Goal: Transaction & Acquisition: Book appointment/travel/reservation

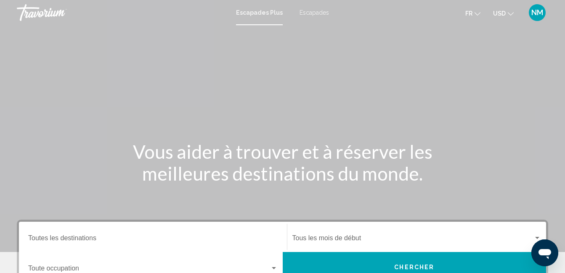
click at [120, 238] on input "Destination Toutes les destinations" at bounding box center [152, 240] width 249 height 8
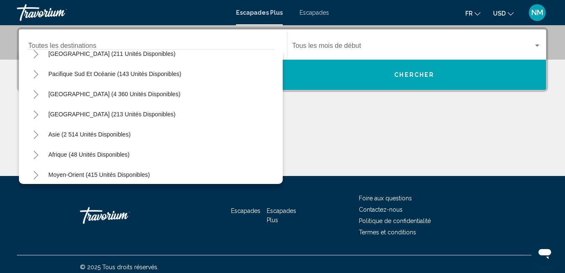
scroll to position [136, 0]
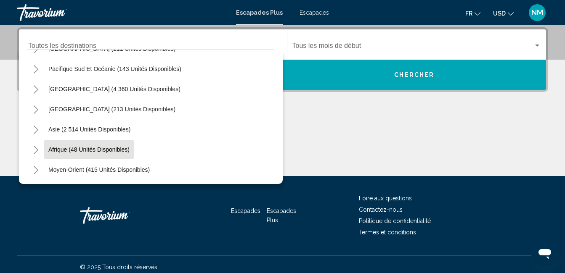
click at [91, 149] on span "Afrique (48 unités disponibles)" at bounding box center [88, 149] width 81 height 7
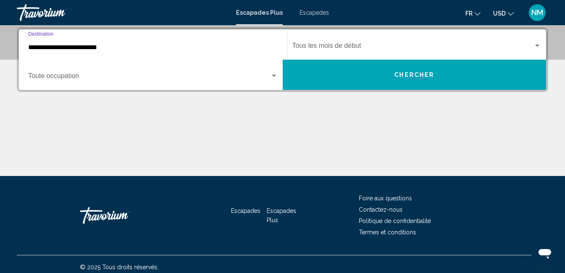
click at [217, 47] on input "**********" at bounding box center [152, 48] width 249 height 8
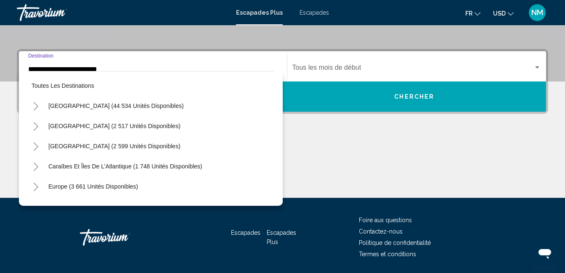
scroll to position [171, 0]
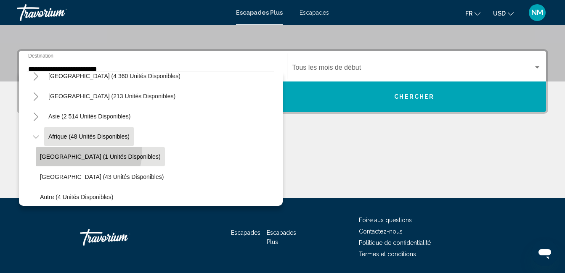
click at [88, 152] on button "[GEOGRAPHIC_DATA] (1 unités disponibles)" at bounding box center [100, 156] width 129 height 19
type input "**********"
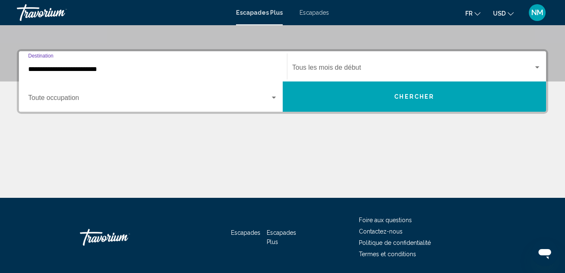
scroll to position [193, 0]
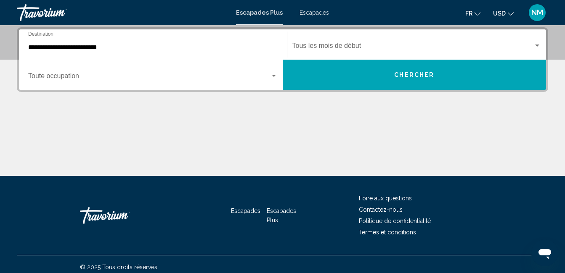
click at [385, 39] on div "Start Month Tous les mois de début" at bounding box center [416, 45] width 249 height 26
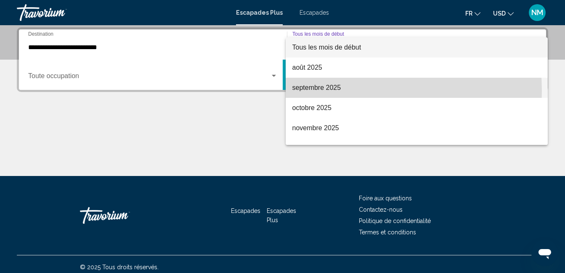
click at [306, 91] on font "septembre 2025" at bounding box center [316, 87] width 49 height 7
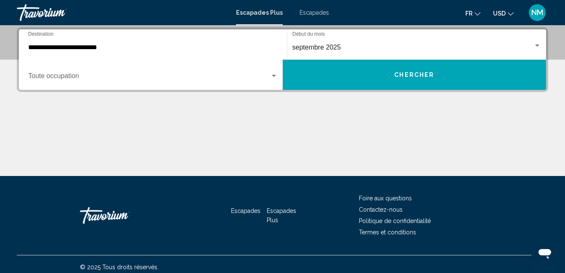
click at [218, 72] on div "Occupancy Toute occupation" at bounding box center [152, 75] width 249 height 26
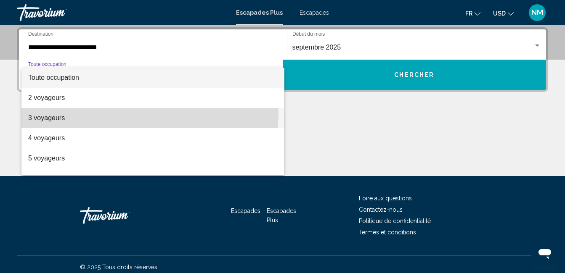
click at [113, 112] on span "3 voyageurs" at bounding box center [152, 118] width 249 height 20
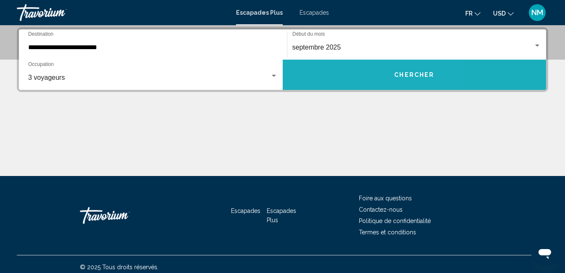
click at [345, 74] on button "Chercher" at bounding box center [414, 75] width 264 height 30
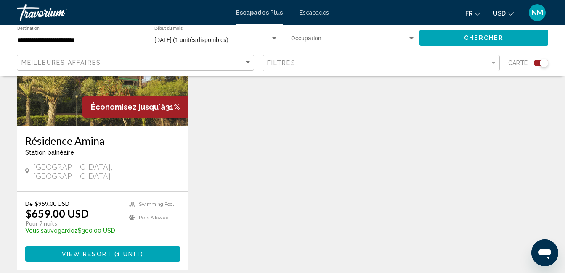
scroll to position [338, 0]
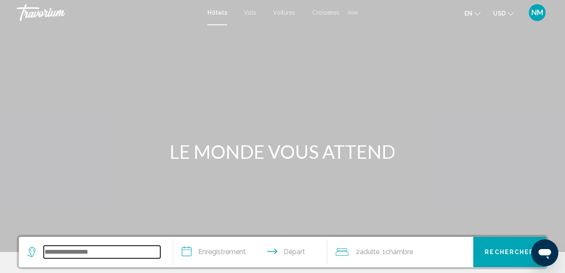
click at [107, 246] on input "Widget de recherche" at bounding box center [102, 252] width 116 height 13
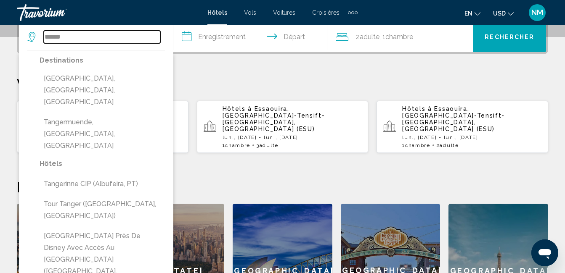
scroll to position [197, 0]
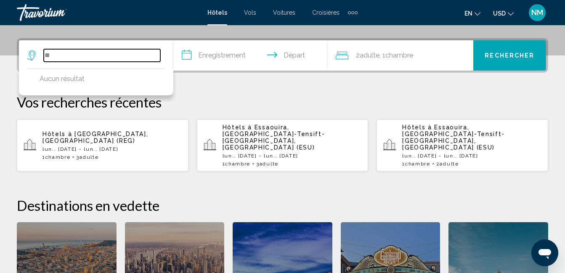
type input "*"
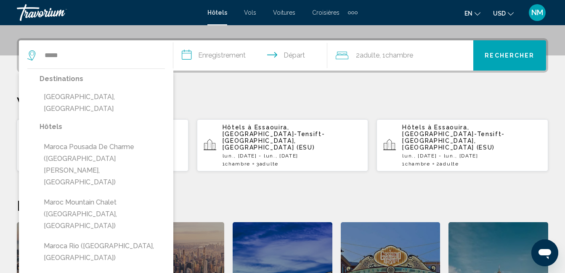
click at [73, 48] on div "***** Destinations Maroccia, Italie Hôtels Maroca Pousada De Charme (Santa Cruz…" at bounding box center [95, 55] width 137 height 30
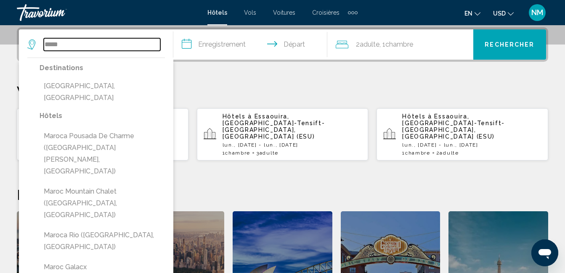
click at [68, 47] on input "*****" at bounding box center [102, 44] width 116 height 13
type input "*"
type input "**********"
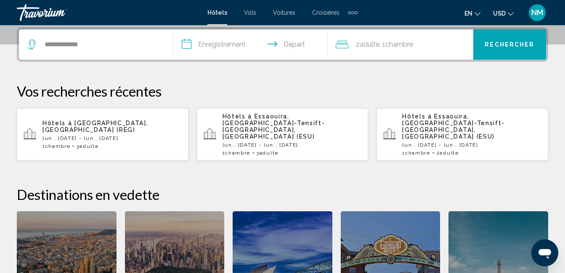
click at [199, 54] on input "**********" at bounding box center [252, 45] width 158 height 33
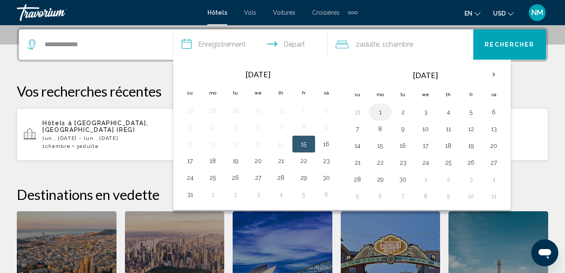
click at [383, 108] on button "1" at bounding box center [379, 112] width 13 height 12
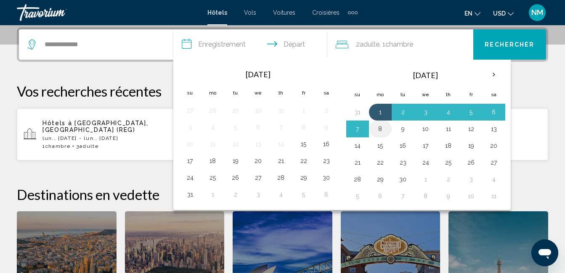
click at [381, 129] on button "8" at bounding box center [379, 129] width 13 height 12
type input "**********"
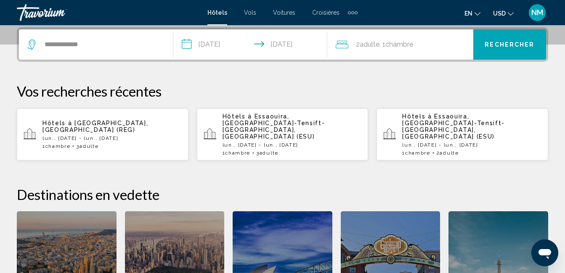
click at [401, 53] on div "2 Adult Adulte , 1 Chambre rooms" at bounding box center [403, 44] width 137 height 30
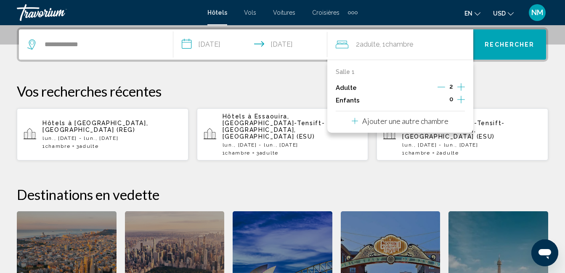
click at [460, 88] on icon "Augmenter les adultes" at bounding box center [461, 87] width 8 height 10
click at [532, 42] on span "Rechercher" at bounding box center [509, 45] width 50 height 7
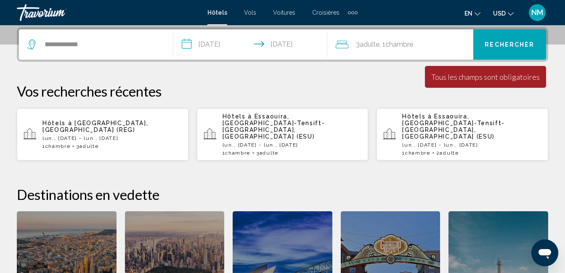
click at [97, 64] on div "**********" at bounding box center [282, 186] width 565 height 318
click at [99, 48] on input "**********" at bounding box center [102, 44] width 116 height 13
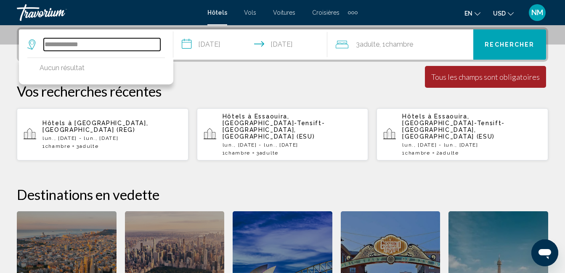
drag, startPoint x: 95, startPoint y: 42, endPoint x: 40, endPoint y: 47, distance: 55.3
click at [40, 47] on div "**********" at bounding box center [93, 44] width 133 height 13
type input "*"
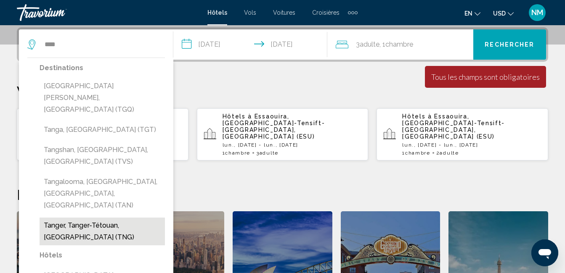
click at [75, 218] on button "Tanger, Tanger-Tétouan, Maroc (TNG)" at bounding box center [102, 232] width 125 height 28
type input "**********"
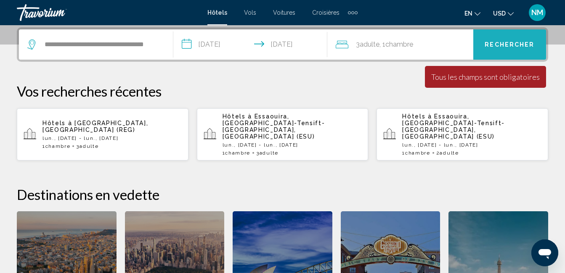
click at [487, 42] on span "Rechercher" at bounding box center [509, 45] width 50 height 7
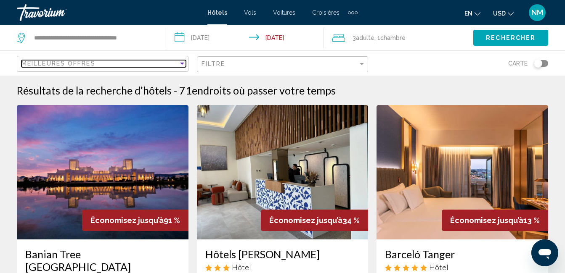
click at [181, 66] on div "Trier par" at bounding box center [182, 63] width 8 height 7
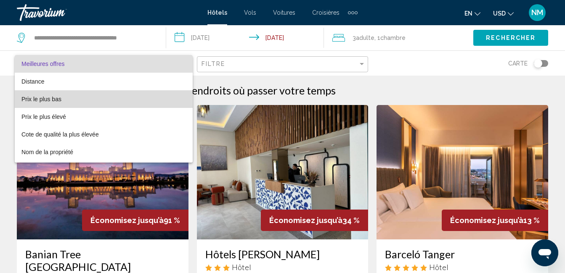
click at [170, 99] on span "Prix le plus bas" at bounding box center [103, 99] width 164 height 18
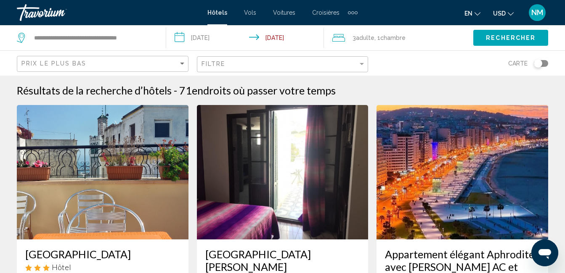
click at [507, 9] on button "USD USD ($) MXN (Mex$) CAD (Can$) GBP (£) EUR (€) AUD (A$) NZD (NZ$) CNY (CN¥)" at bounding box center [503, 13] width 21 height 12
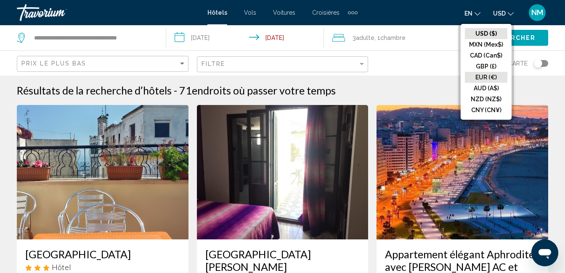
click at [488, 79] on button "EUR (€)" at bounding box center [486, 77] width 42 height 11
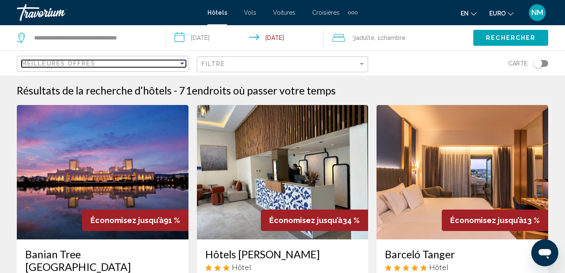
click at [159, 67] on div "Meilleures offres" at bounding box center [99, 63] width 157 height 7
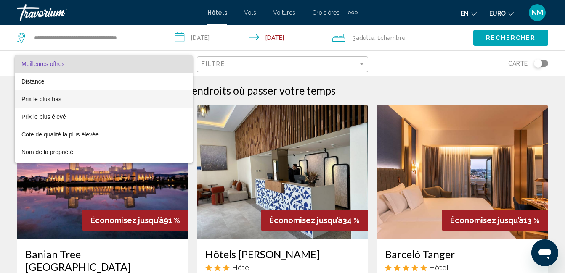
click at [153, 96] on span "Prix le plus bas" at bounding box center [103, 99] width 164 height 18
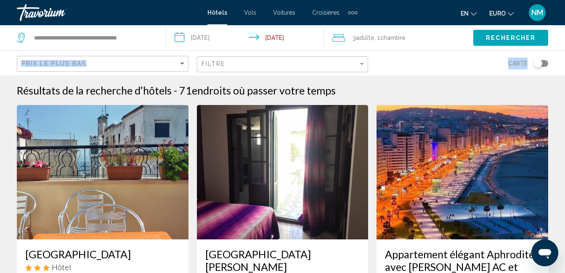
drag, startPoint x: 547, startPoint y: 29, endPoint x: 546, endPoint y: 55, distance: 26.9
click at [546, 50] on div "**********" at bounding box center [282, 37] width 565 height 25
drag, startPoint x: 546, startPoint y: 55, endPoint x: 561, endPoint y: 106, distance: 52.5
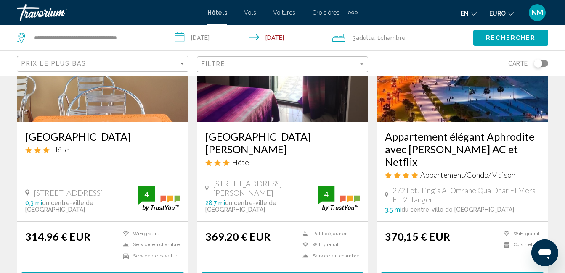
scroll to position [113, 0]
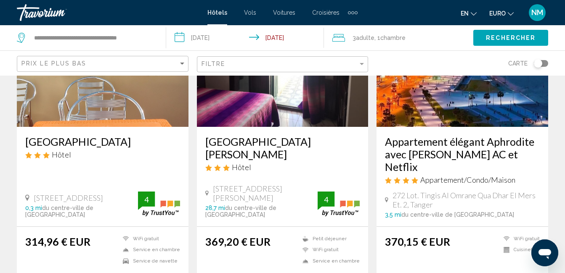
click at [144, 148] on h3 "Hôtel Maram" at bounding box center [102, 141] width 155 height 13
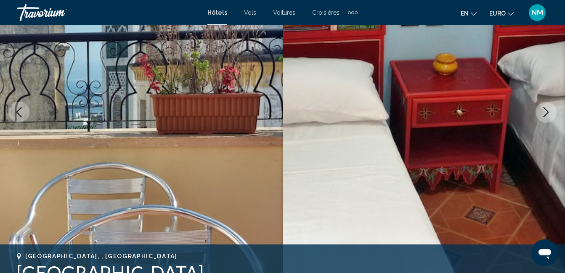
scroll to position [88, 0]
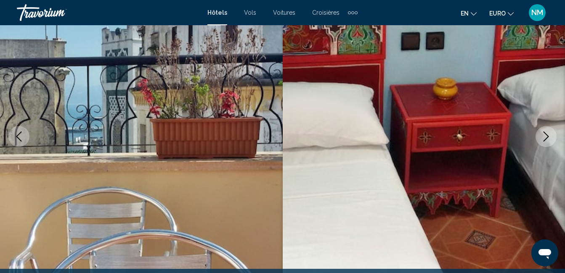
click at [537, 132] on button "Image suivante" at bounding box center [545, 136] width 21 height 21
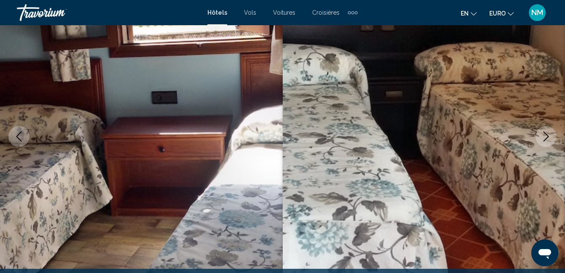
click at [537, 132] on button "Image suivante" at bounding box center [545, 136] width 21 height 21
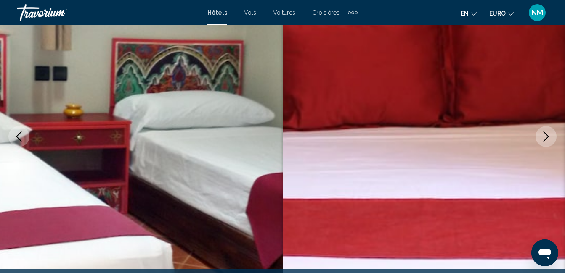
click at [537, 132] on button "Image suivante" at bounding box center [545, 136] width 21 height 21
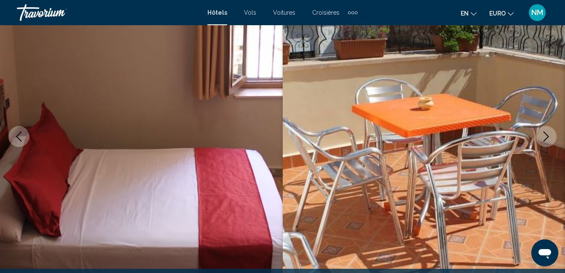
click at [537, 132] on button "Image suivante" at bounding box center [545, 136] width 21 height 21
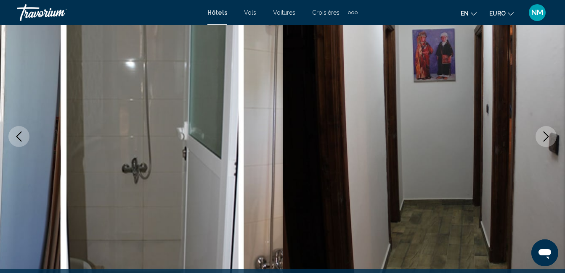
click at [537, 132] on button "Image suivante" at bounding box center [545, 136] width 21 height 21
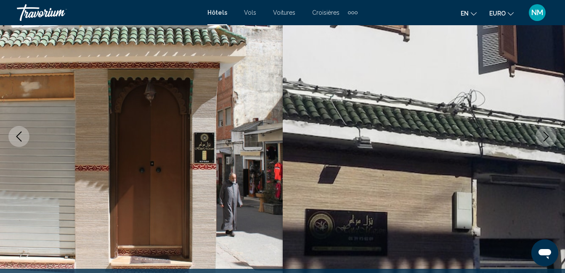
click at [537, 132] on button "Image suivante" at bounding box center [545, 136] width 21 height 21
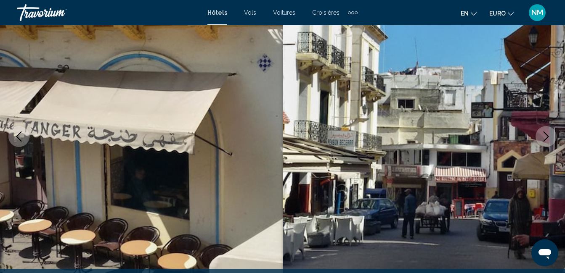
click at [543, 136] on icon "Image suivante" at bounding box center [546, 137] width 10 height 10
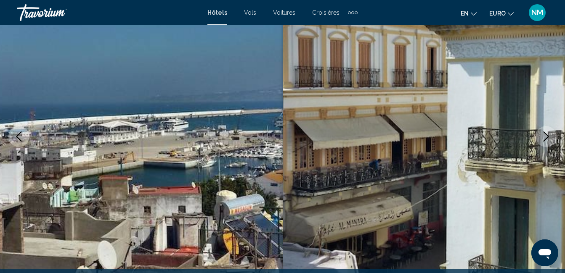
click at [543, 136] on icon "Image suivante" at bounding box center [546, 137] width 10 height 10
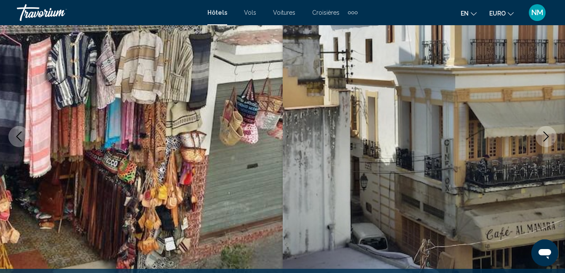
click at [543, 136] on icon "Image suivante" at bounding box center [546, 137] width 10 height 10
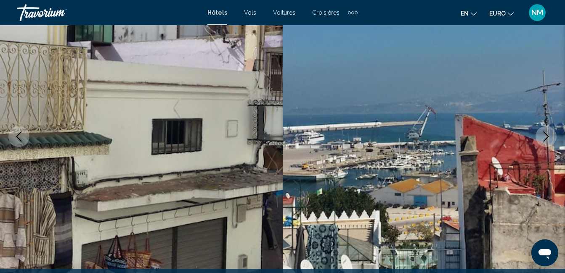
click at [543, 136] on icon "Image suivante" at bounding box center [546, 137] width 10 height 10
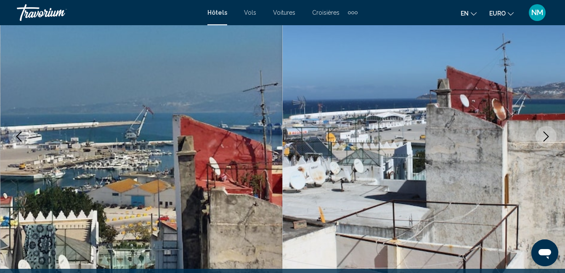
click at [543, 136] on icon "Image suivante" at bounding box center [546, 137] width 10 height 10
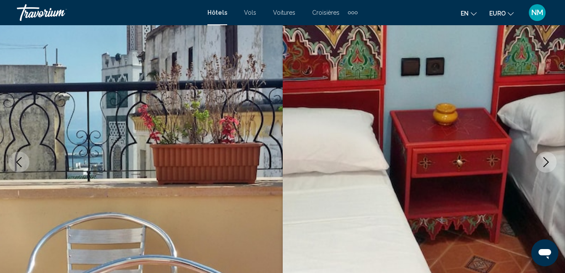
scroll to position [0, 0]
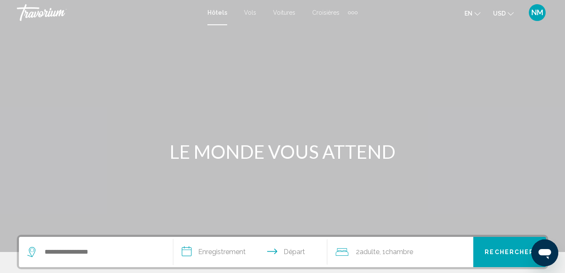
click at [511, 17] on button "USD USD ($) MXN (Mex$) CAD (Can$) GBP (£) EUR (€) AUD (A$) NZD (NZ$) CNY (CN¥)" at bounding box center [503, 13] width 21 height 12
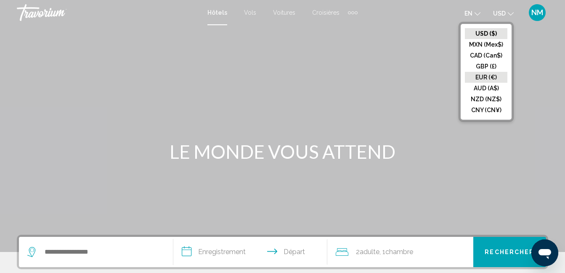
click at [484, 73] on button "EUR (€)" at bounding box center [486, 77] width 42 height 11
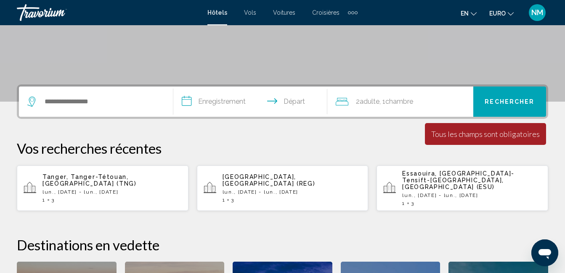
scroll to position [165, 0]
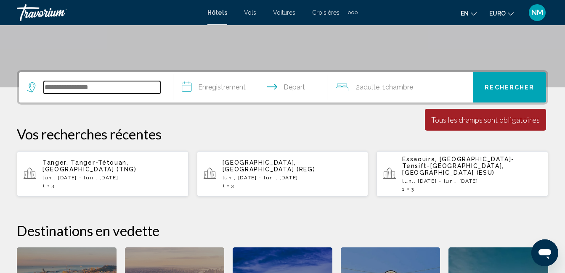
click at [70, 82] on input "Widget de recherche" at bounding box center [102, 87] width 116 height 13
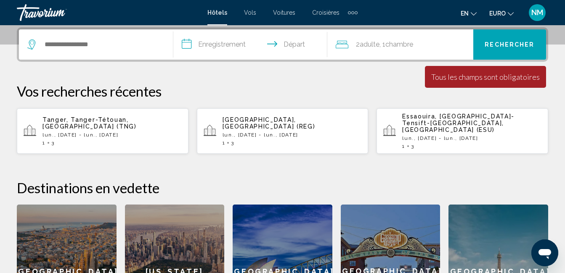
click at [88, 116] on app-hotels-recent-search "Tanger, Tanger-Tétouan, Maroc (TNG) lun., 01 sept. - lun., 08 sept. 1 3" at bounding box center [103, 130] width 172 height 45
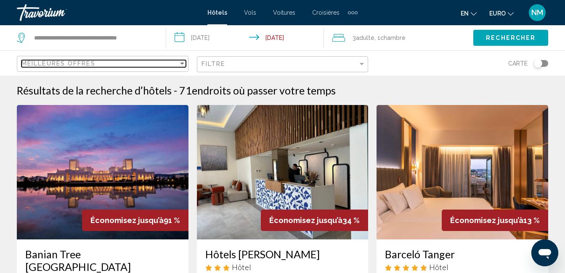
click at [178, 62] on div "Trier par" at bounding box center [182, 63] width 8 height 7
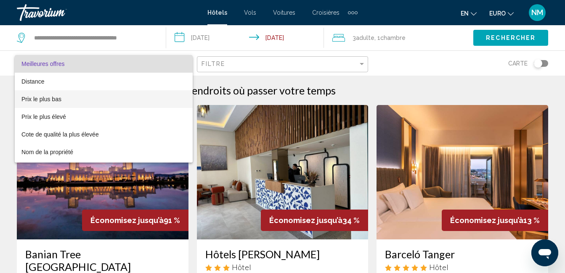
click at [177, 95] on span "Prix le plus bas" at bounding box center [103, 99] width 164 height 18
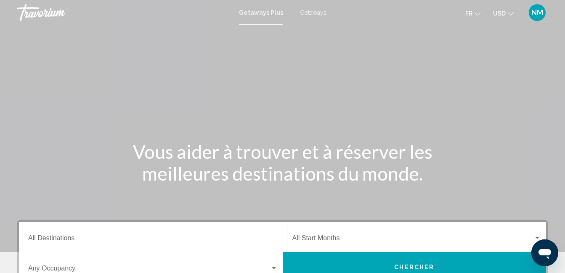
click at [309, 13] on span "Getaways" at bounding box center [313, 12] width 26 height 7
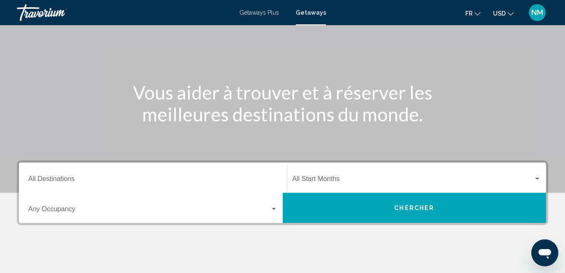
click at [181, 182] on input "Destination All Destinations" at bounding box center [152, 181] width 249 height 8
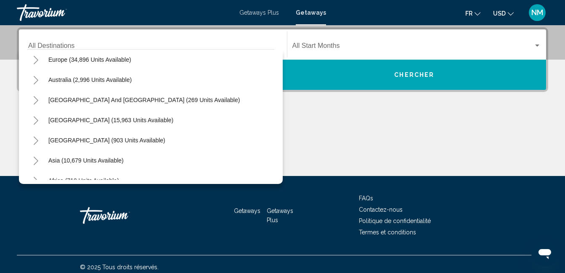
scroll to position [136, 0]
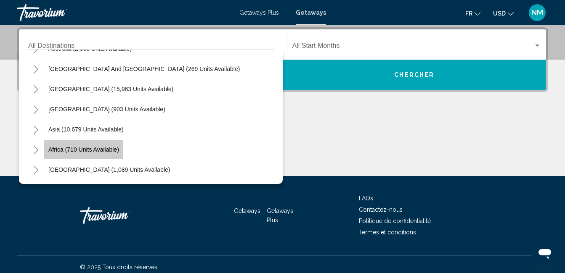
click at [91, 155] on button "Africa (710 units available)" at bounding box center [83, 149] width 79 height 19
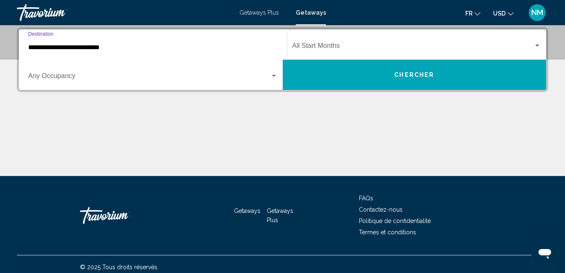
click at [200, 41] on div "**********" at bounding box center [152, 45] width 249 height 26
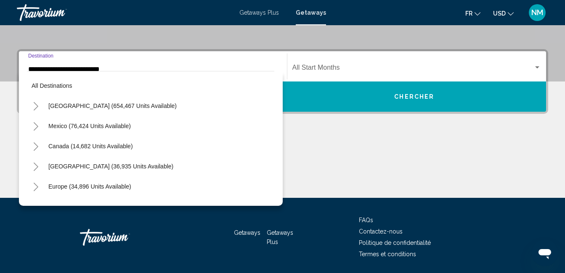
scroll to position [171, 0]
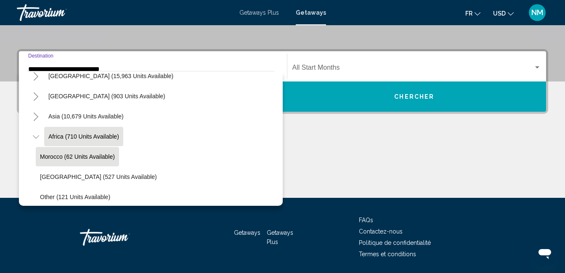
click at [90, 165] on button "Morocco (62 units available)" at bounding box center [77, 156] width 83 height 19
type input "**********"
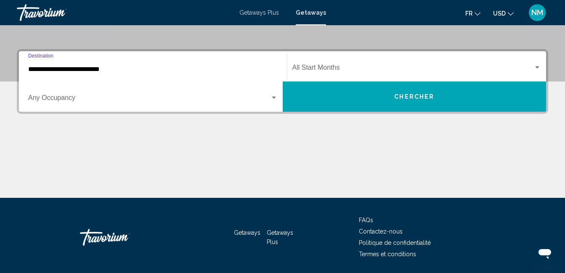
scroll to position [193, 0]
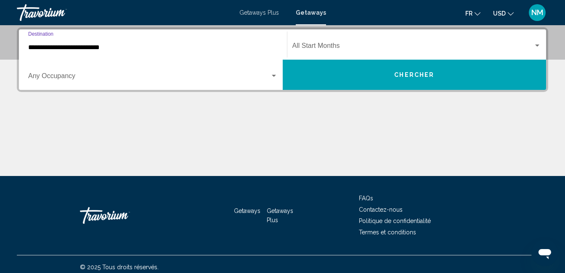
click at [160, 47] on input "**********" at bounding box center [152, 48] width 249 height 8
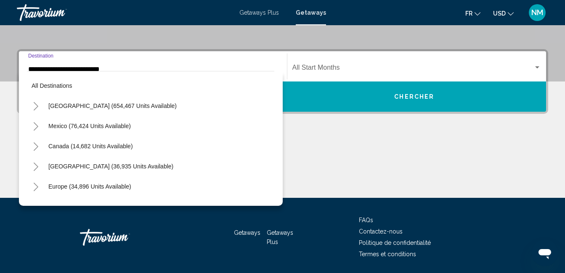
scroll to position [191, 0]
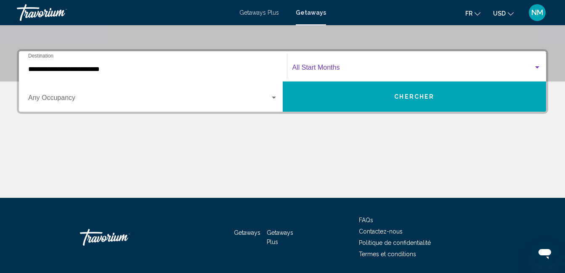
click at [311, 70] on span "Search widget" at bounding box center [412, 70] width 241 height 8
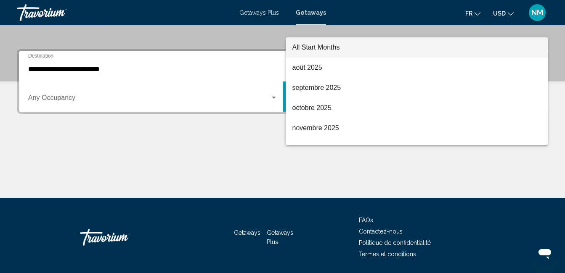
scroll to position [193, 0]
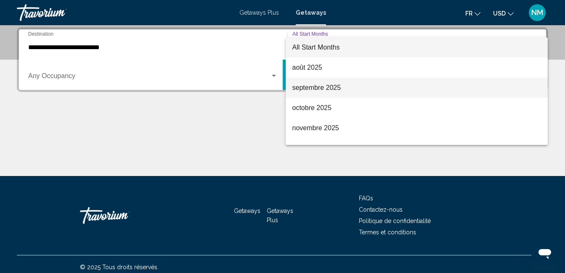
click at [305, 82] on span "septembre 2025" at bounding box center [416, 88] width 249 height 20
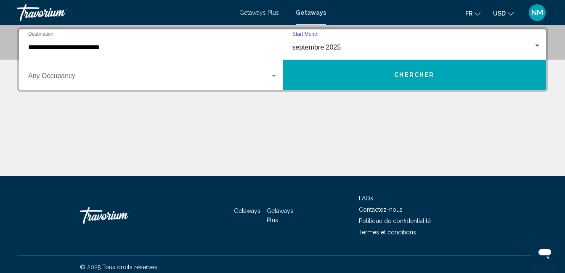
click at [232, 81] on span "Search widget" at bounding box center [149, 78] width 242 height 8
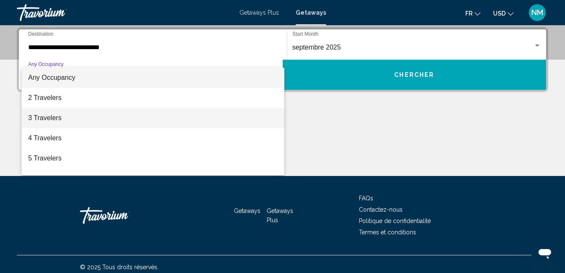
click at [209, 112] on span "3 Travelers" at bounding box center [152, 118] width 249 height 20
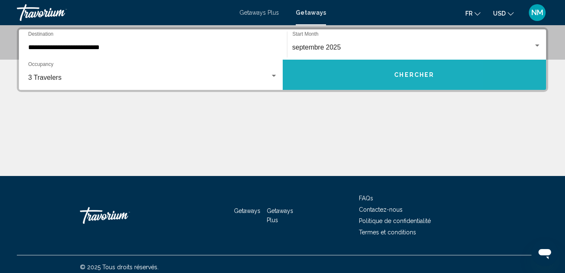
click at [301, 89] on button "Chercher" at bounding box center [414, 75] width 264 height 30
